Goal: Feedback & Contribution: Leave review/rating

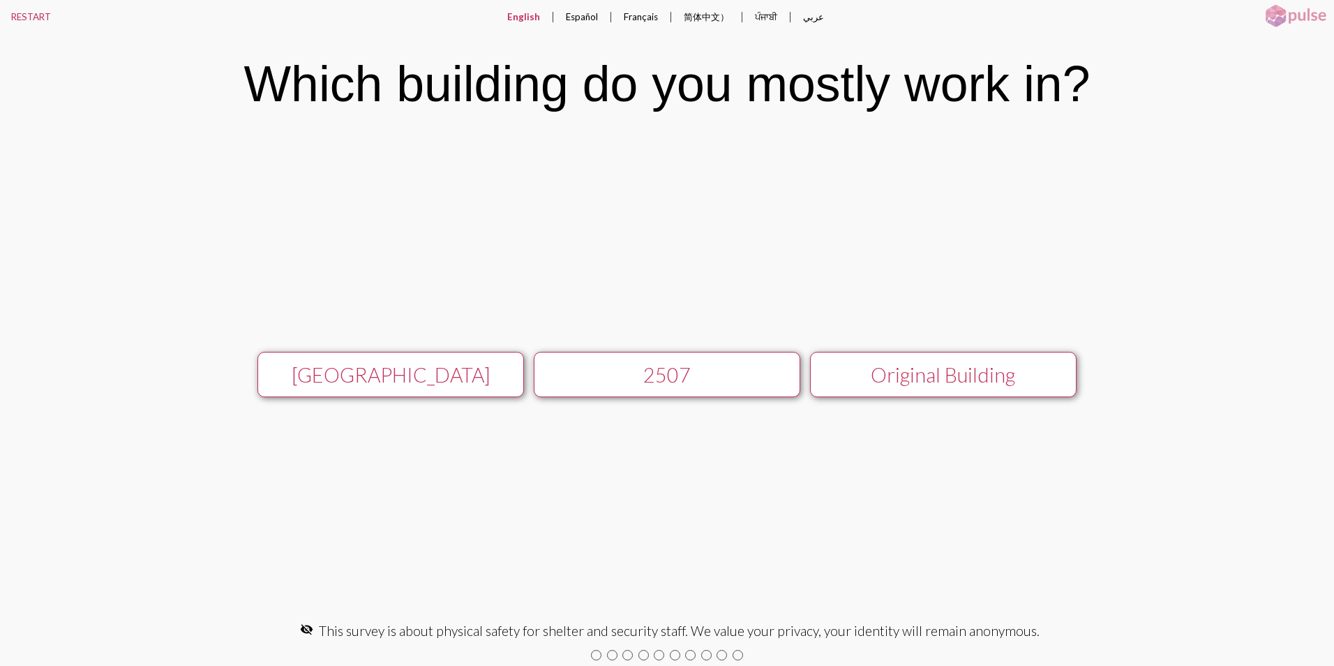
click at [465, 364] on div "[GEOGRAPHIC_DATA]" at bounding box center [390, 375] width 238 height 24
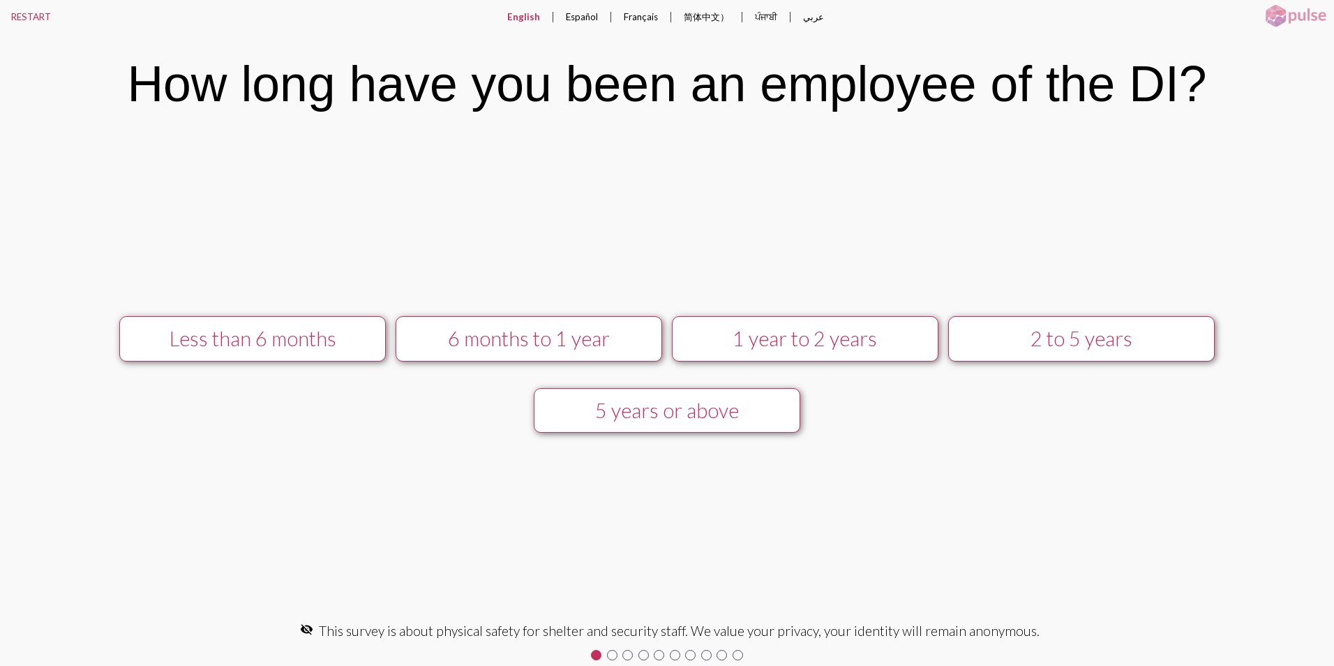
click at [1094, 352] on button "2 to 5 years" at bounding box center [1081, 338] width 267 height 45
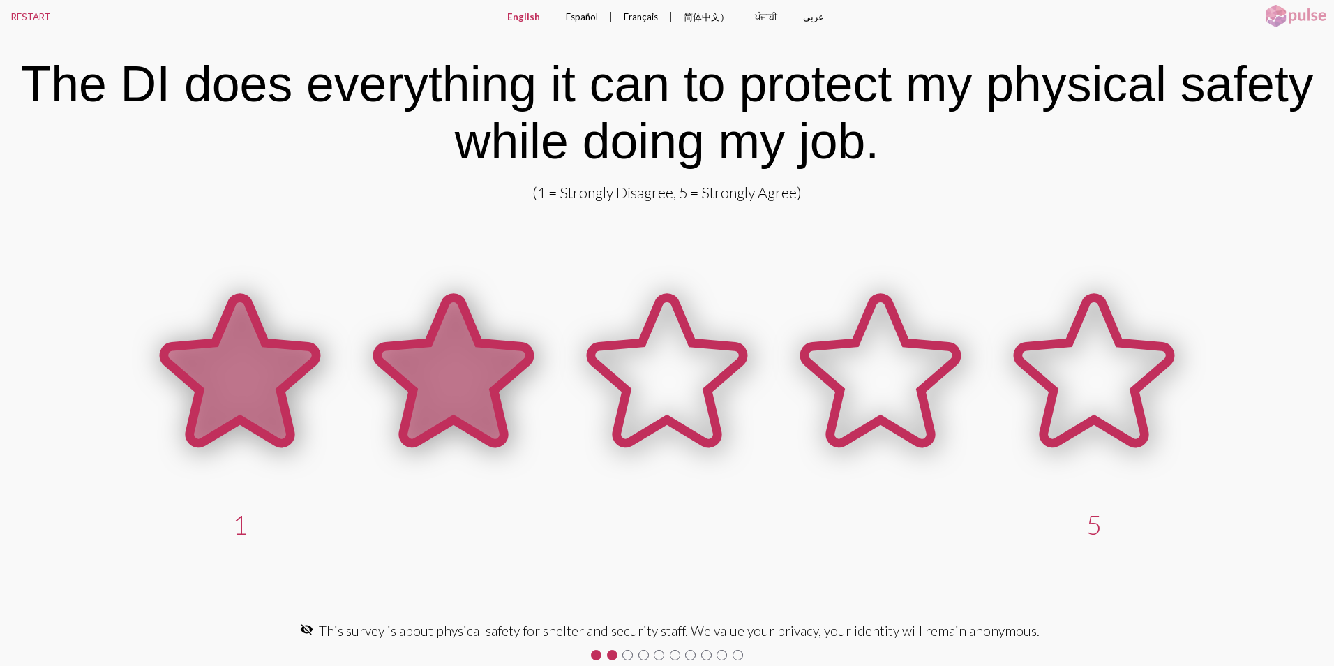
click at [444, 359] on icon at bounding box center [454, 370] width 152 height 145
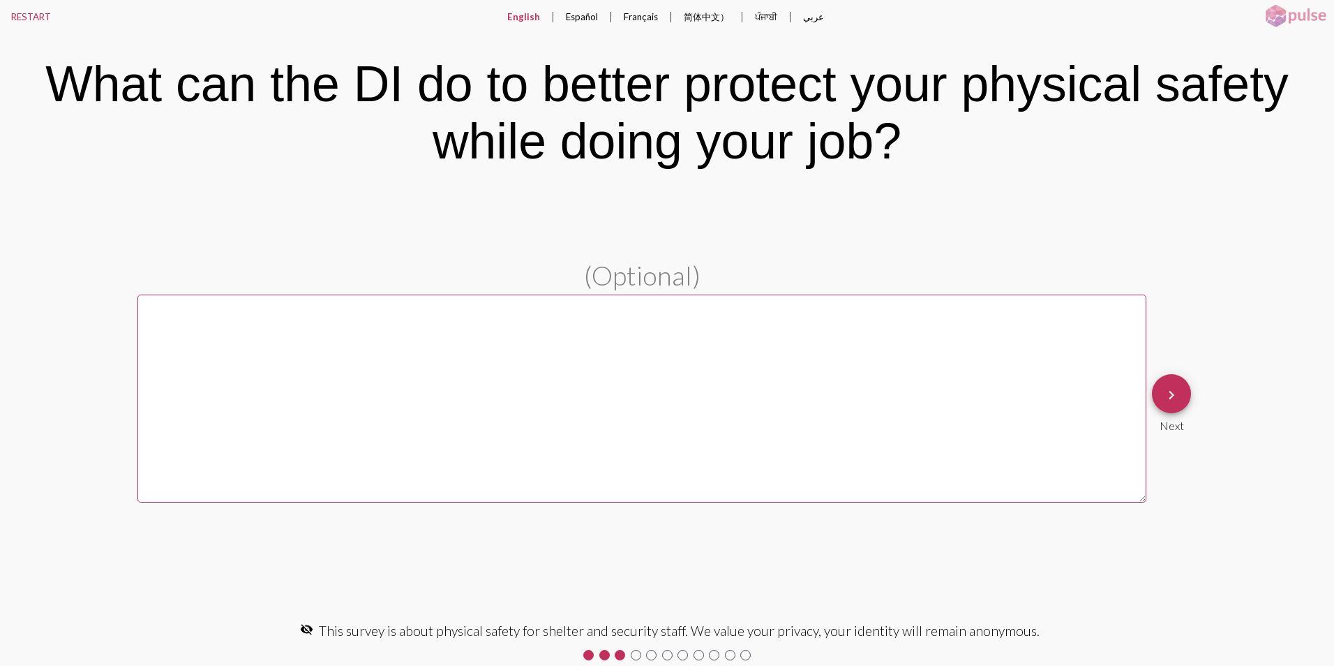
click at [699, 369] on textarea at bounding box center [641, 398] width 1009 height 208
type textarea "M"
click at [145, 306] on textarea "Security who does know how to" at bounding box center [641, 398] width 1009 height 208
click at [206, 311] on textarea "Need a security who does know how to" at bounding box center [641, 398] width 1009 height 208
click at [495, 308] on textarea "Need a security who does know how to" at bounding box center [641, 398] width 1009 height 208
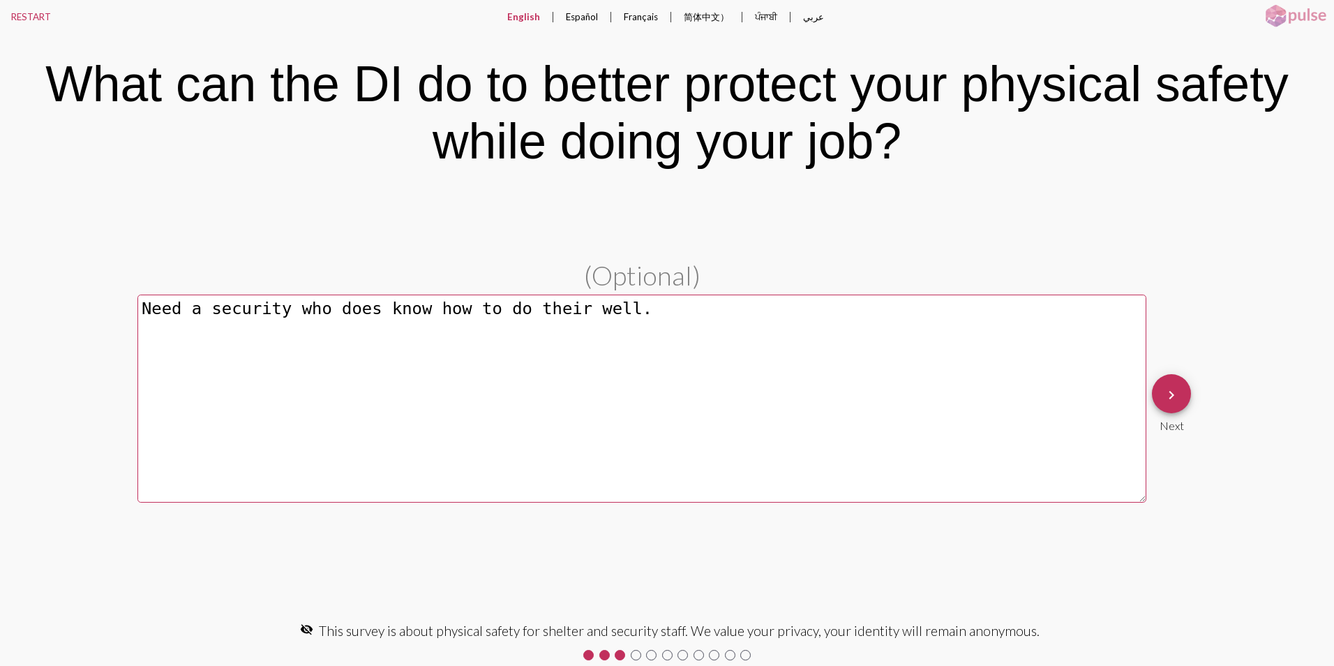
type textarea "Need a security who does know how to do their well."
click at [1164, 392] on mat-icon "keyboard_arrow_right" at bounding box center [1171, 395] width 17 height 17
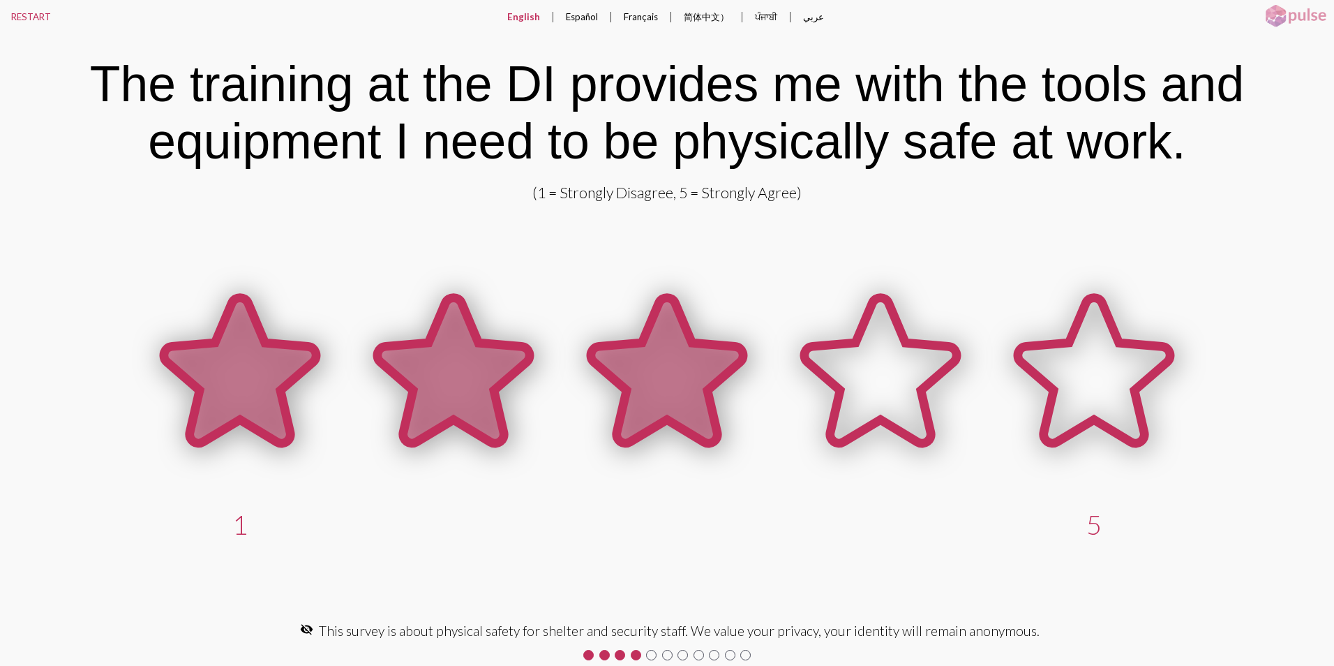
drag, startPoint x: 660, startPoint y: 356, endPoint x: 667, endPoint y: 355, distance: 7.1
click at [662, 356] on icon at bounding box center [667, 370] width 152 height 145
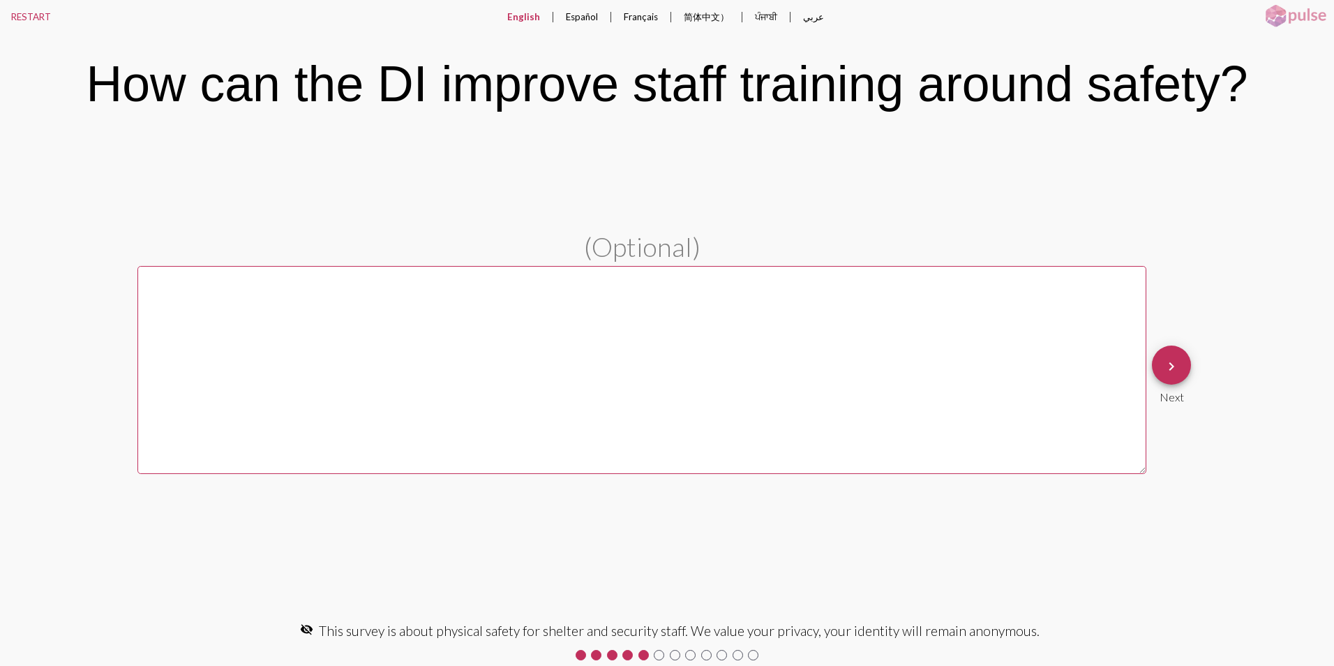
click at [1189, 367] on button "keyboard_arrow_right" at bounding box center [1171, 364] width 39 height 39
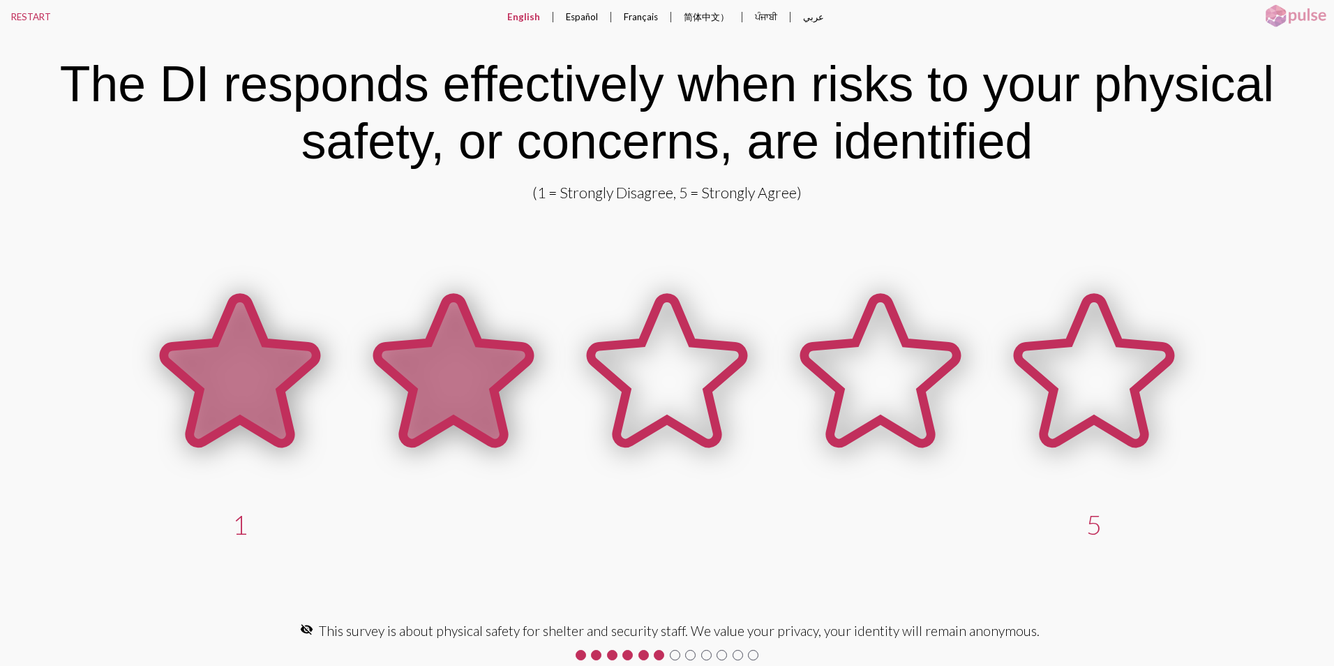
click at [502, 331] on icon at bounding box center [454, 373] width 214 height 214
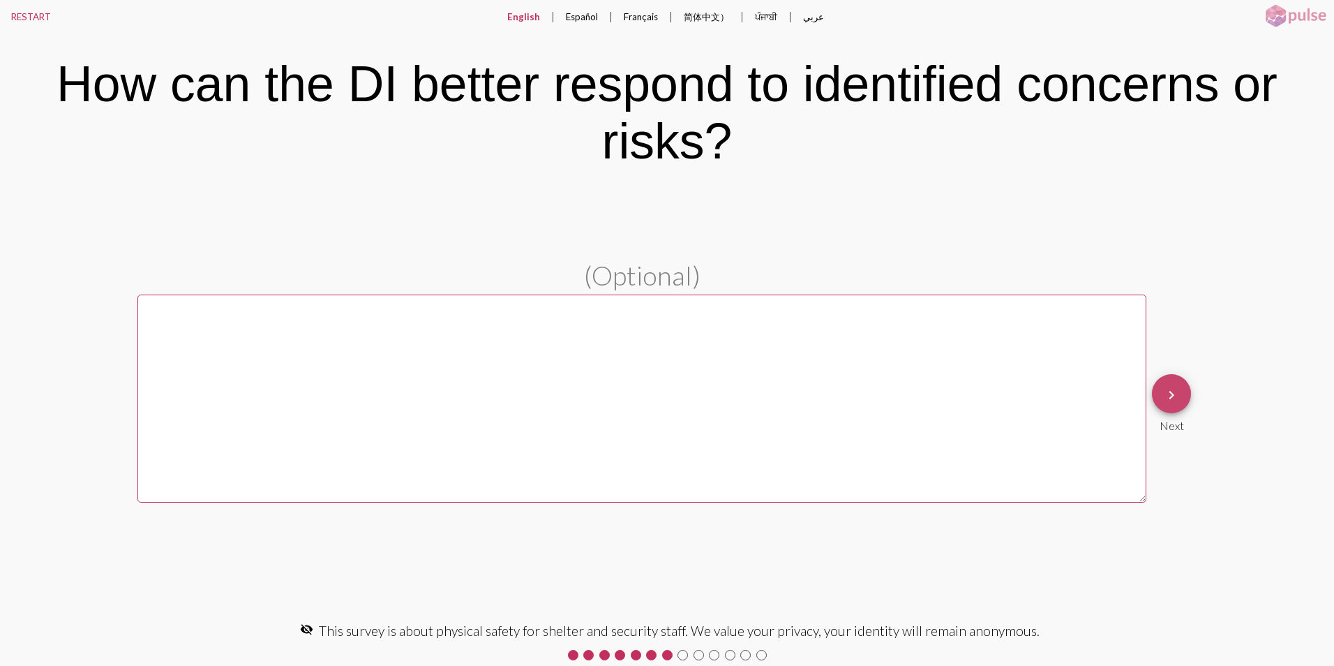
click at [1166, 394] on mat-icon "keyboard_arrow_right" at bounding box center [1171, 395] width 17 height 17
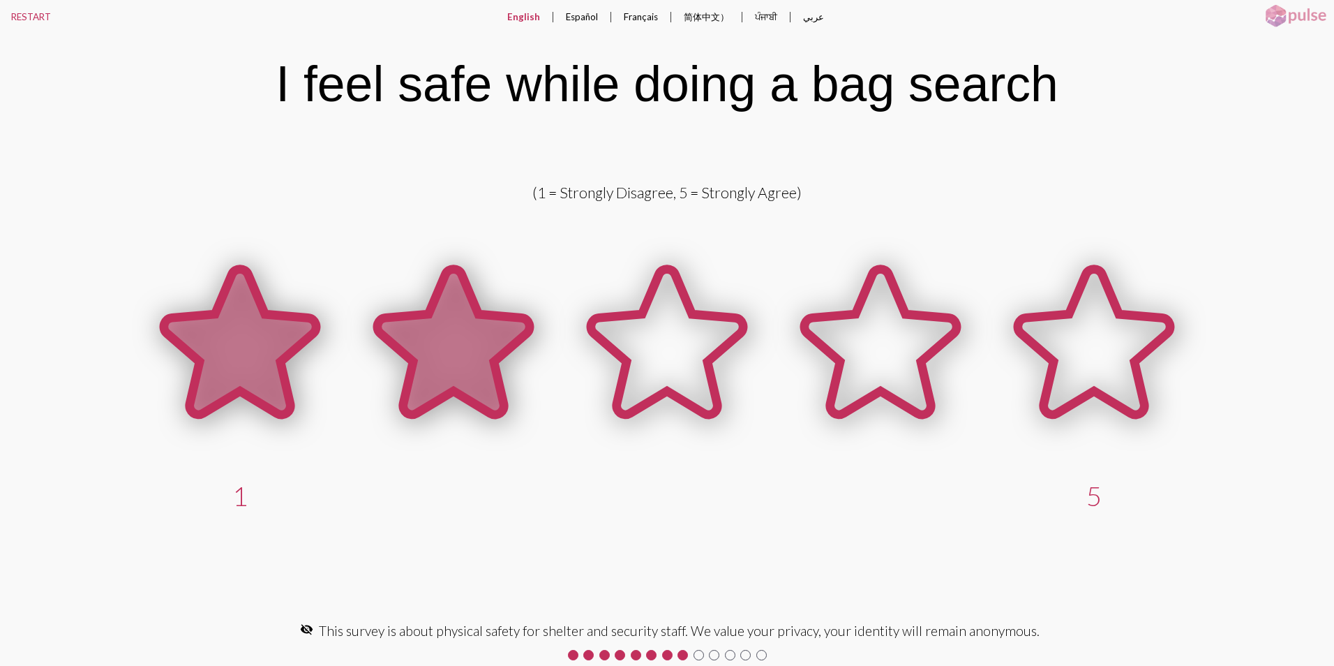
click at [501, 340] on icon at bounding box center [454, 341] width 152 height 145
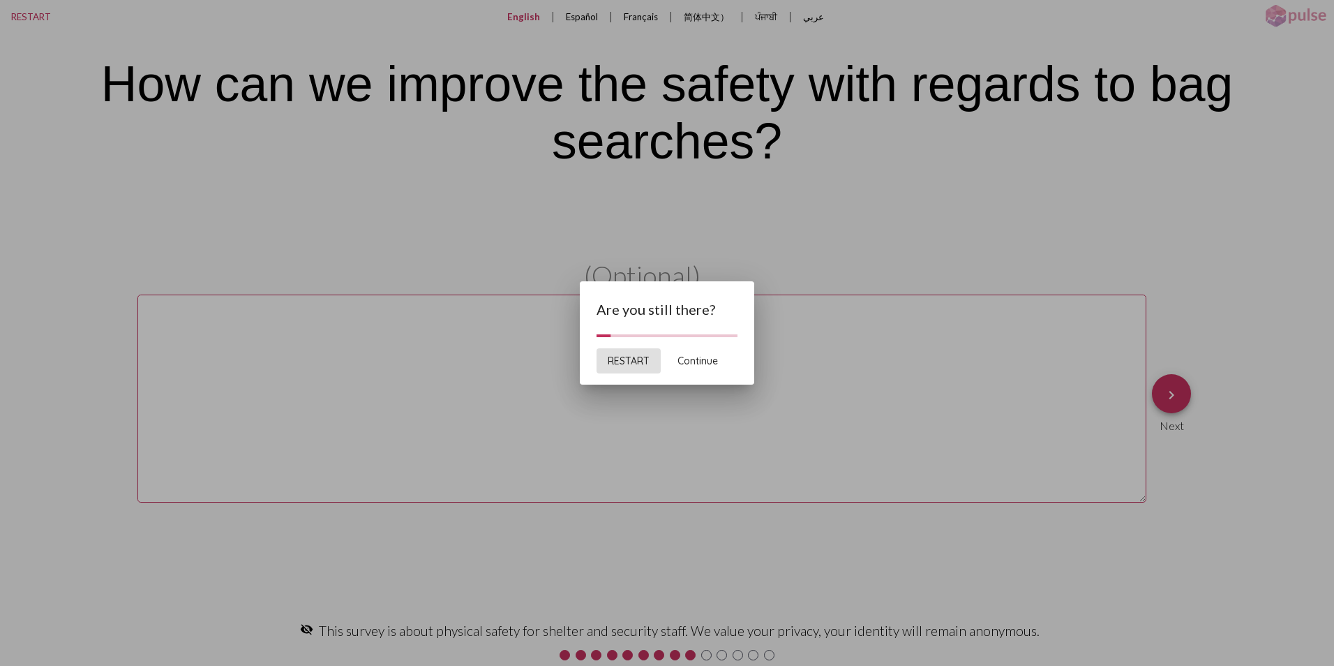
click at [703, 360] on span "Continue" at bounding box center [698, 361] width 40 height 13
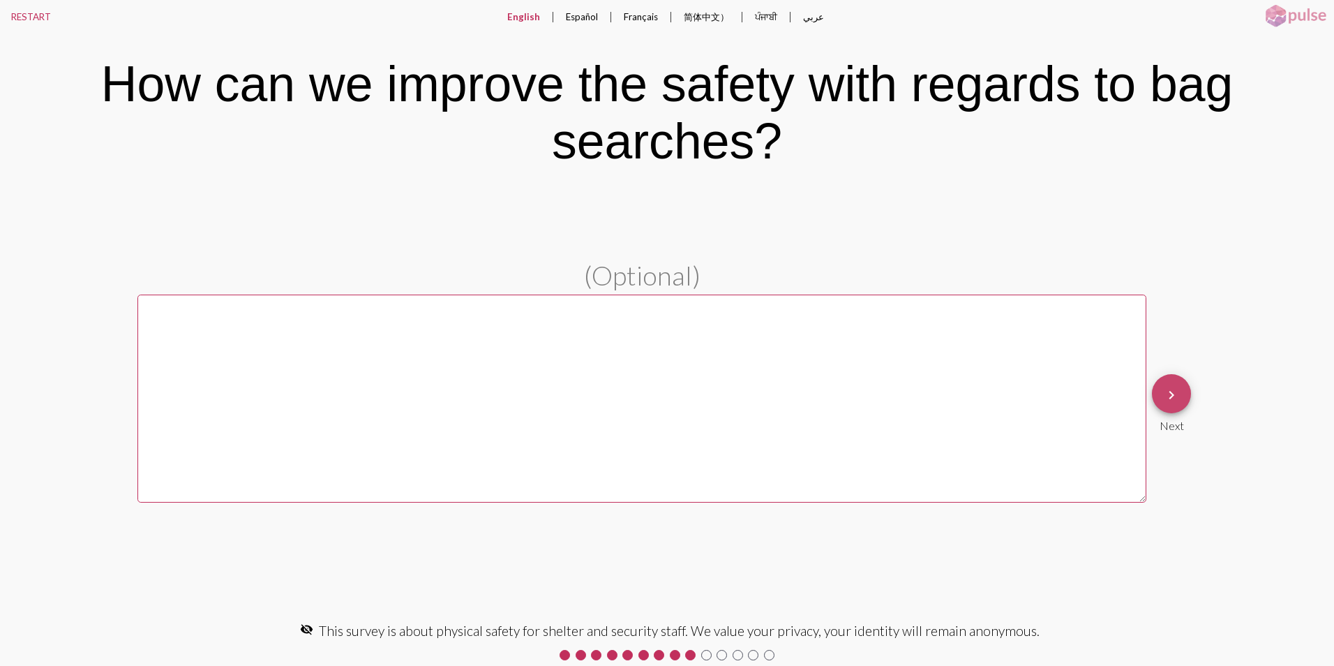
click at [1179, 397] on mat-icon "keyboard_arrow_right" at bounding box center [1171, 395] width 17 height 17
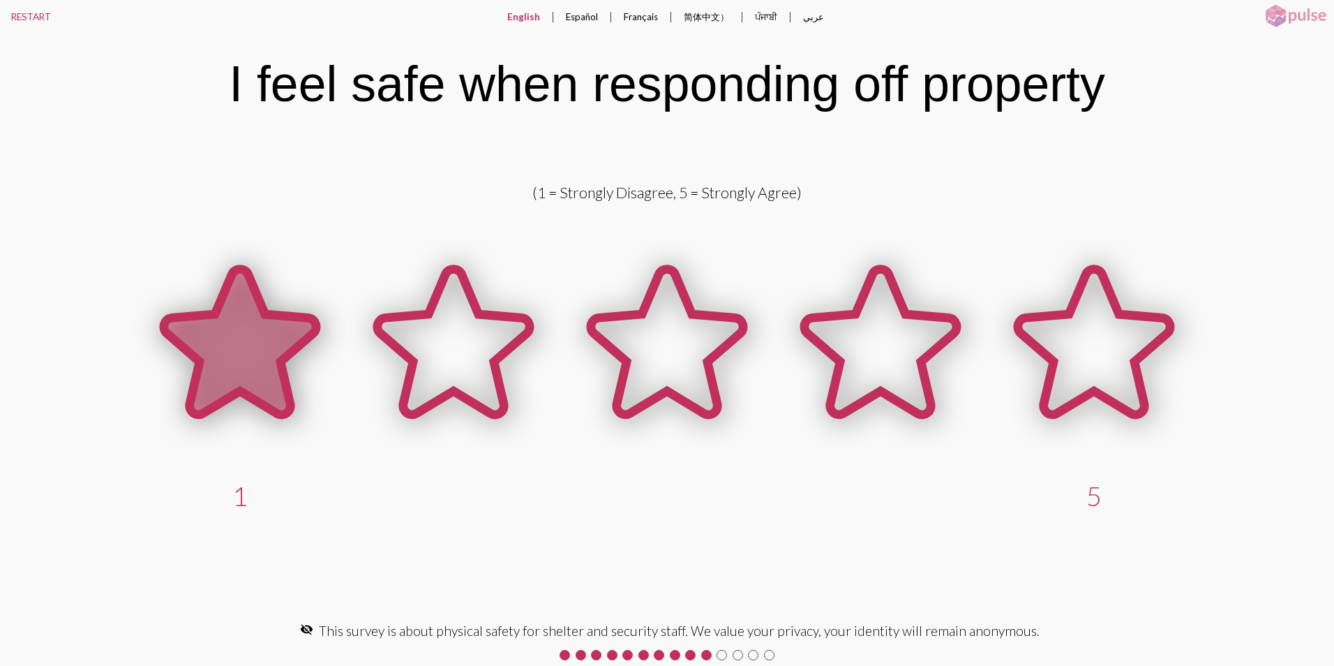
click at [228, 359] on icon at bounding box center [240, 341] width 152 height 145
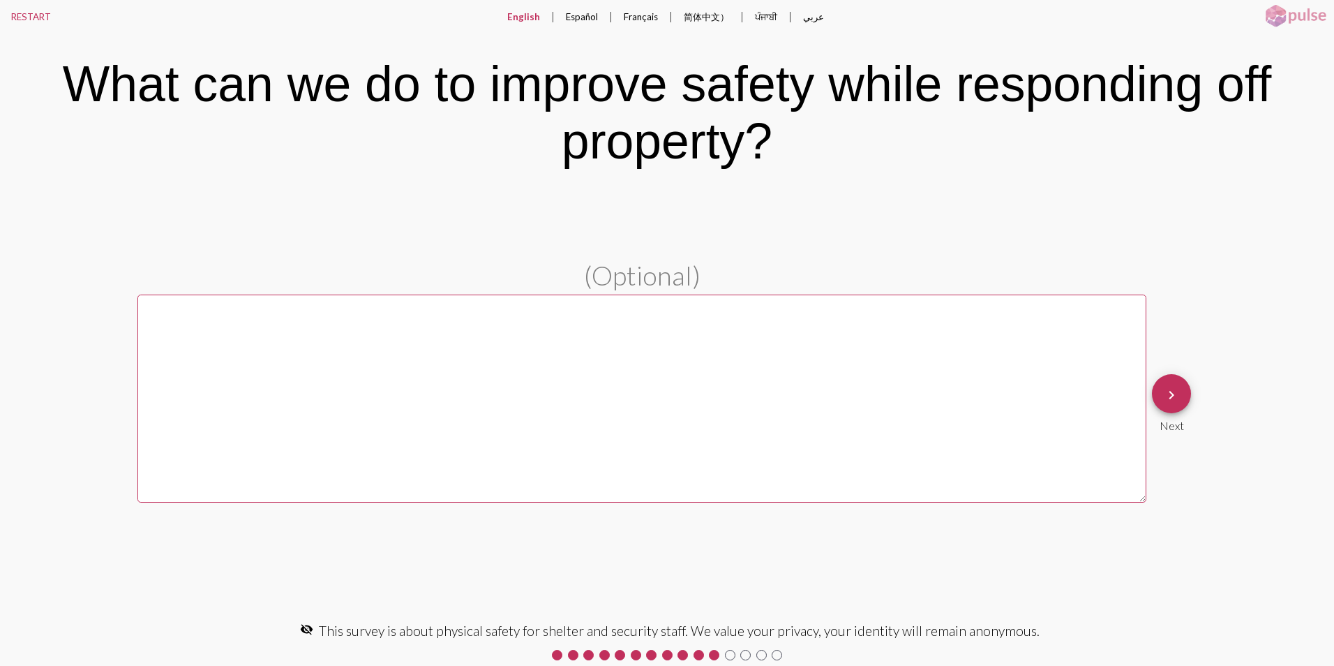
click at [1184, 399] on button "keyboard_arrow_right" at bounding box center [1171, 393] width 39 height 39
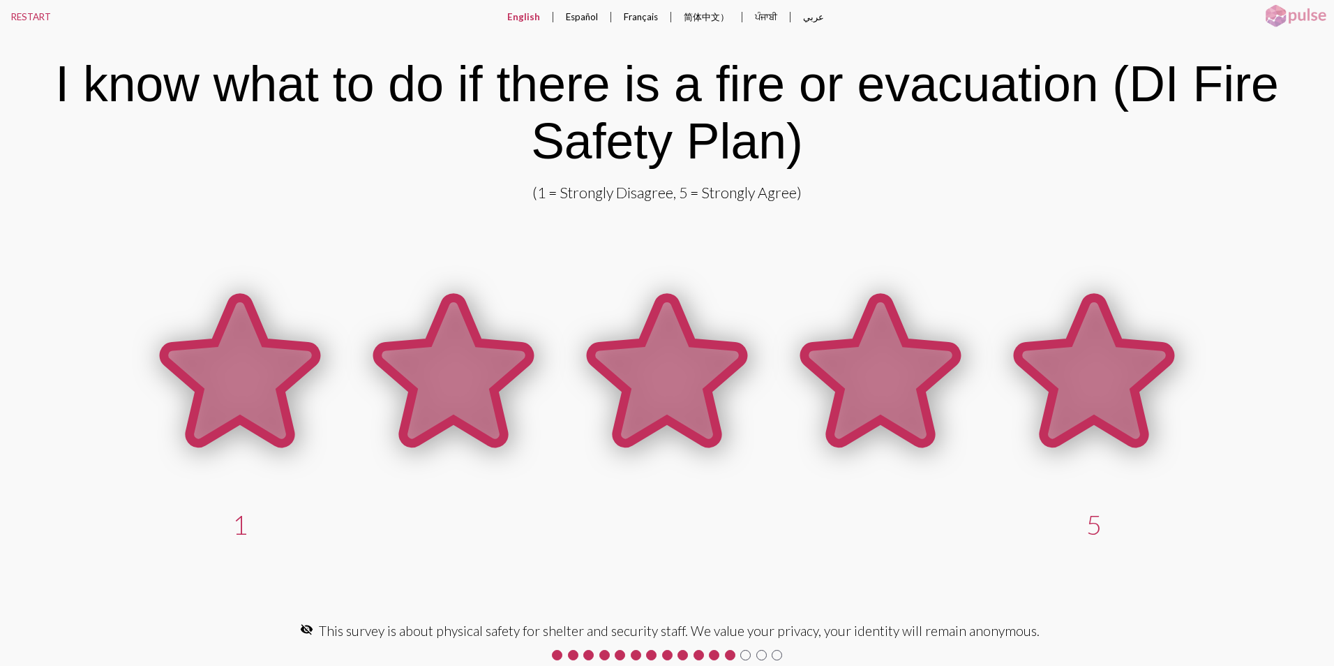
click at [1110, 375] on icon at bounding box center [1094, 370] width 152 height 145
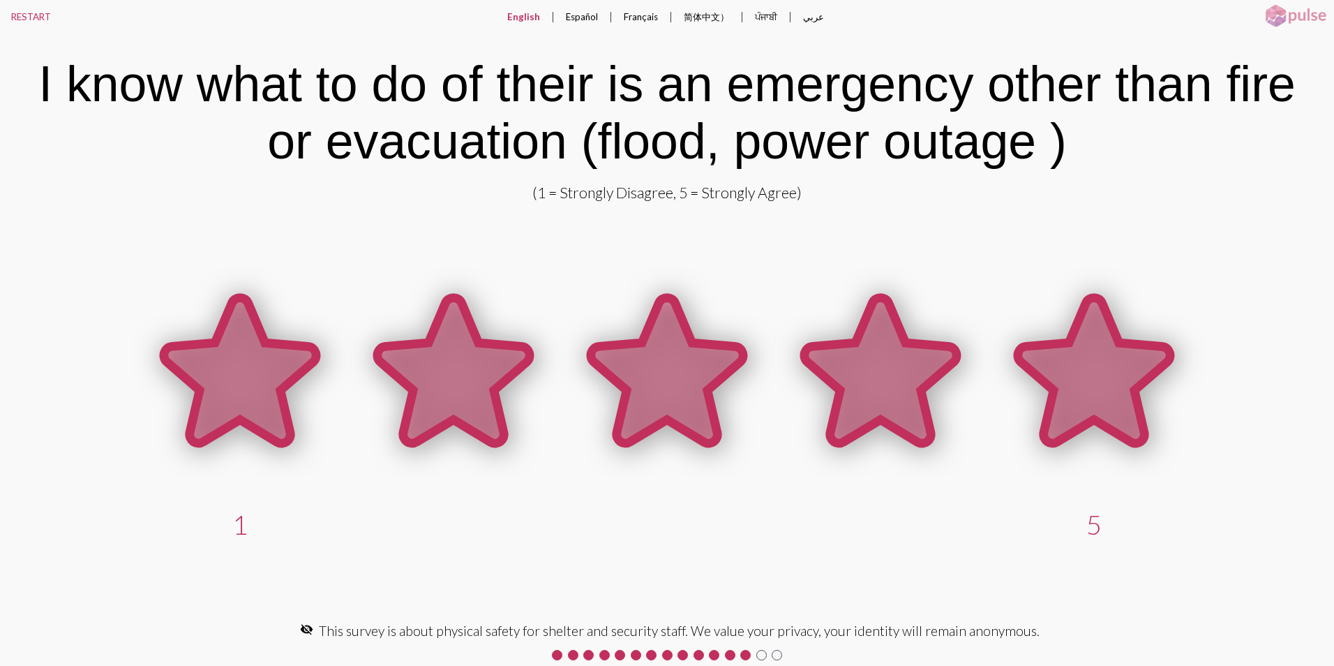
click at [1112, 352] on icon at bounding box center [1094, 370] width 152 height 145
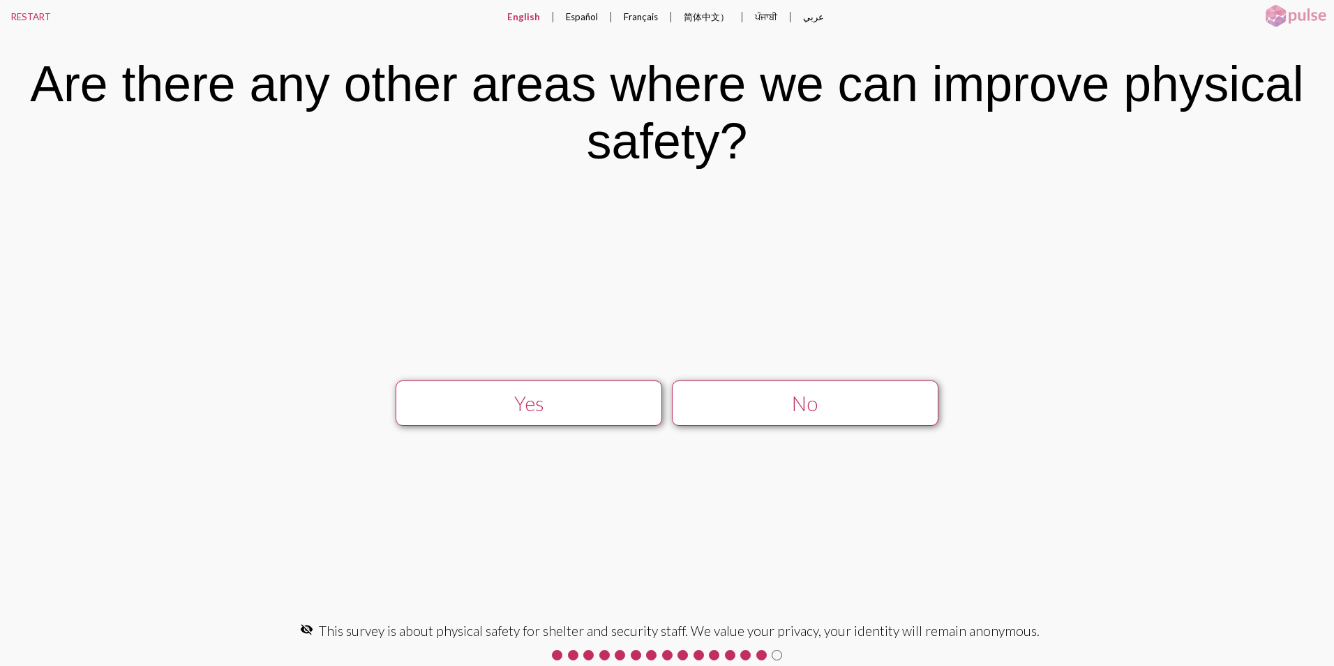
click at [569, 392] on div "Yes" at bounding box center [529, 403] width 238 height 24
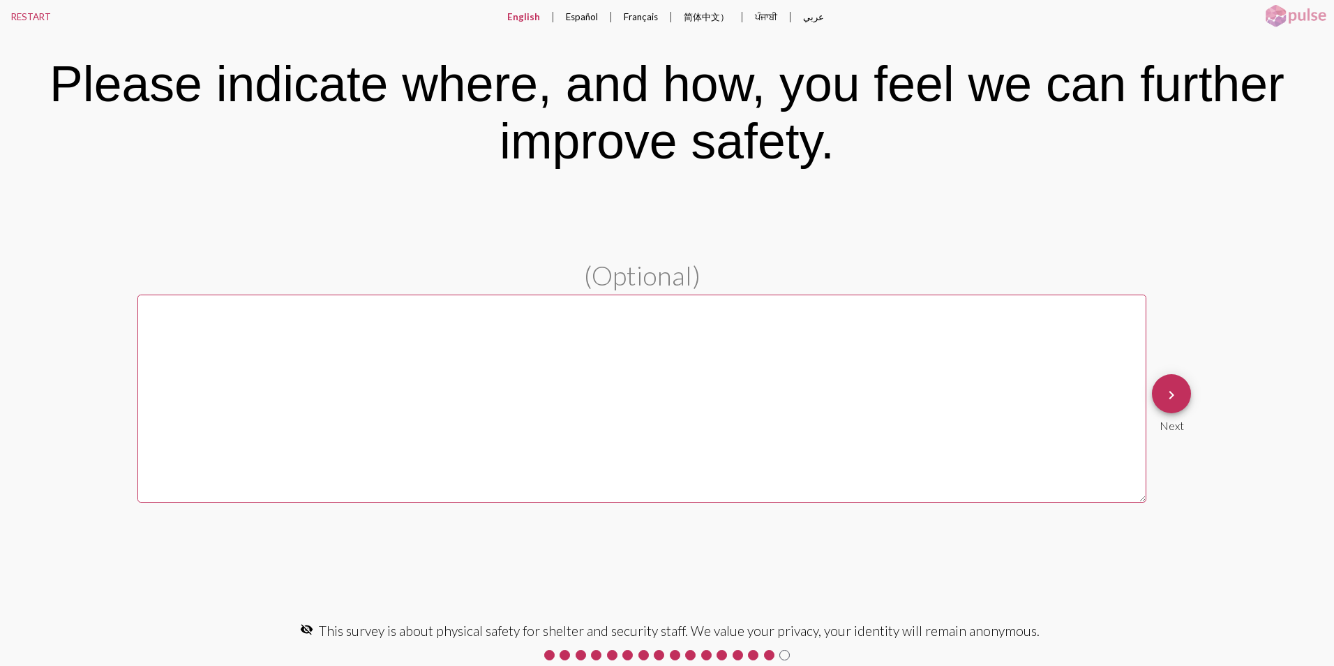
click at [1180, 383] on button "keyboard_arrow_right" at bounding box center [1171, 393] width 39 height 39
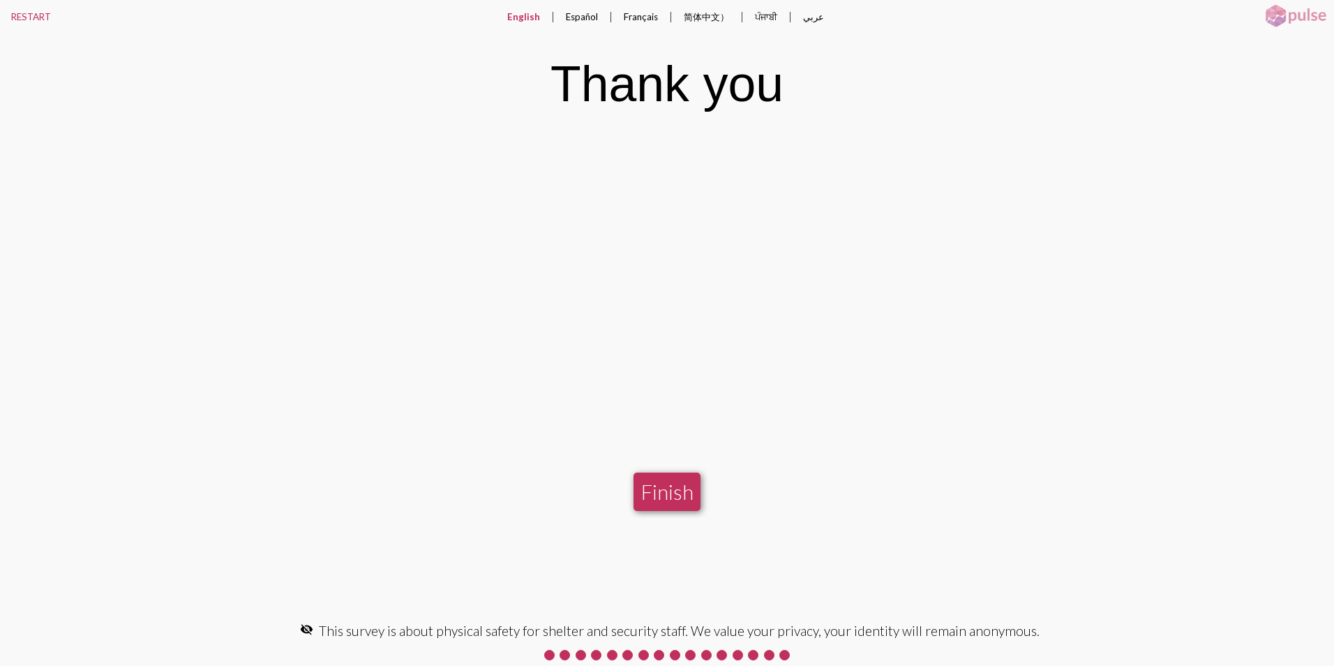
drag, startPoint x: 676, startPoint y: 491, endPoint x: 687, endPoint y: 486, distance: 12.2
click at [676, 493] on button "Finish" at bounding box center [667, 491] width 67 height 38
